Goal: Information Seeking & Learning: Learn about a topic

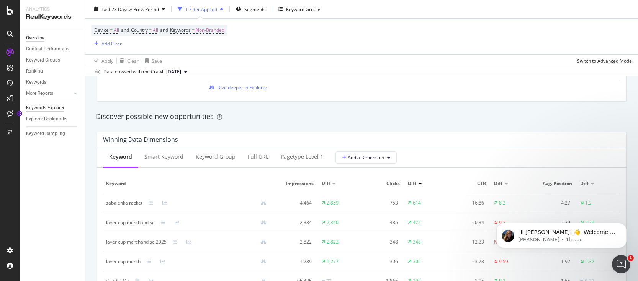
scroll to position [580, 0]
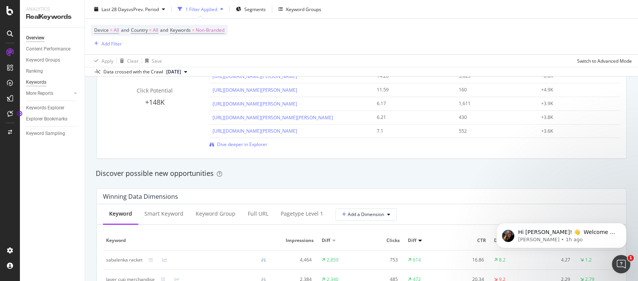
click at [41, 82] on div "Keywords" at bounding box center [36, 82] width 20 height 8
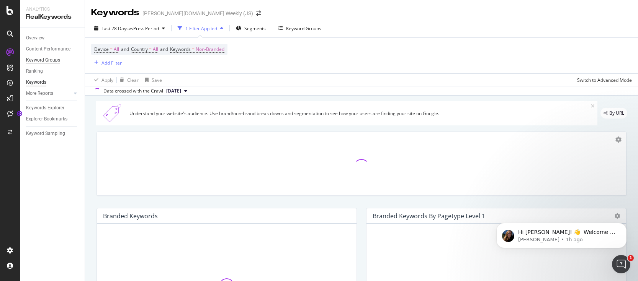
click at [47, 58] on div "Keyword Groups" at bounding box center [43, 60] width 34 height 8
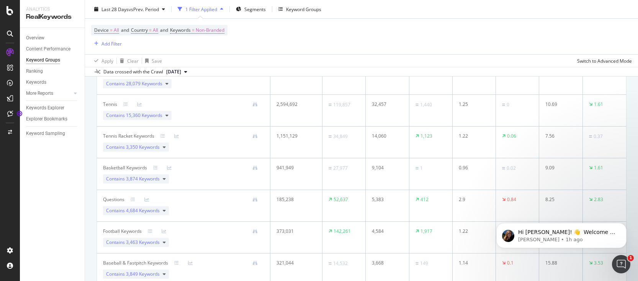
scroll to position [153, 0]
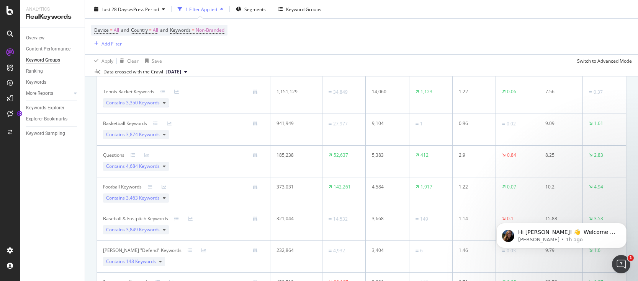
click at [165, 102] on icon at bounding box center [164, 103] width 3 height 5
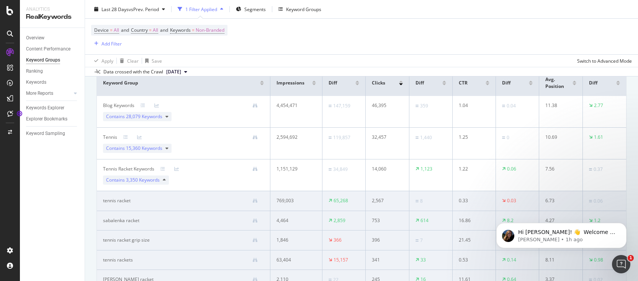
scroll to position [77, 0]
